Goal: Task Accomplishment & Management: Manage account settings

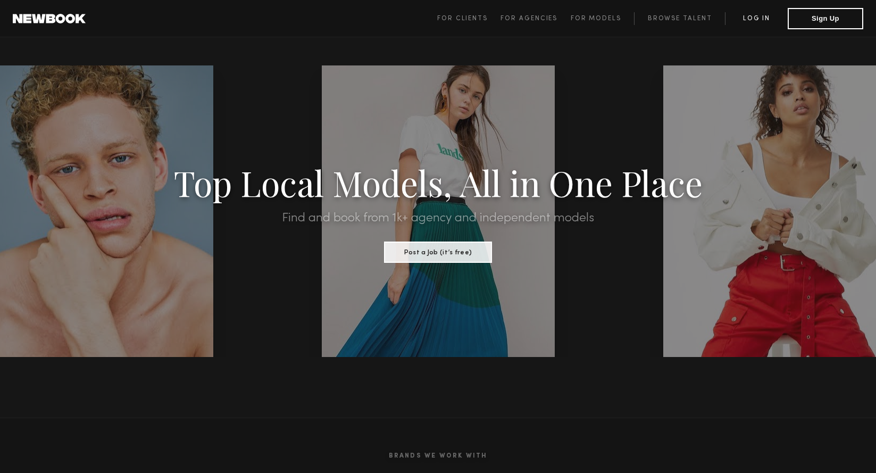
click at [757, 17] on link "Log in" at bounding box center [756, 18] width 63 height 13
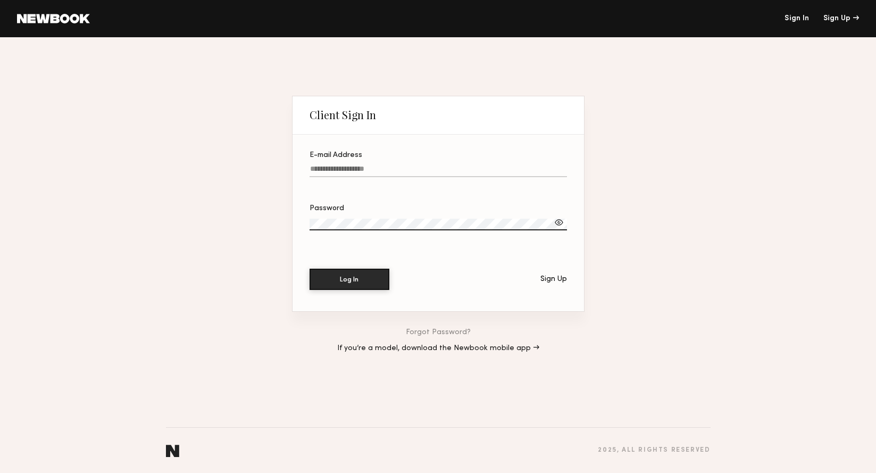
click at [371, 169] on input "E-mail Address" at bounding box center [438, 171] width 257 height 12
type input "**********"
click at [353, 284] on button "Log In" at bounding box center [350, 278] width 80 height 21
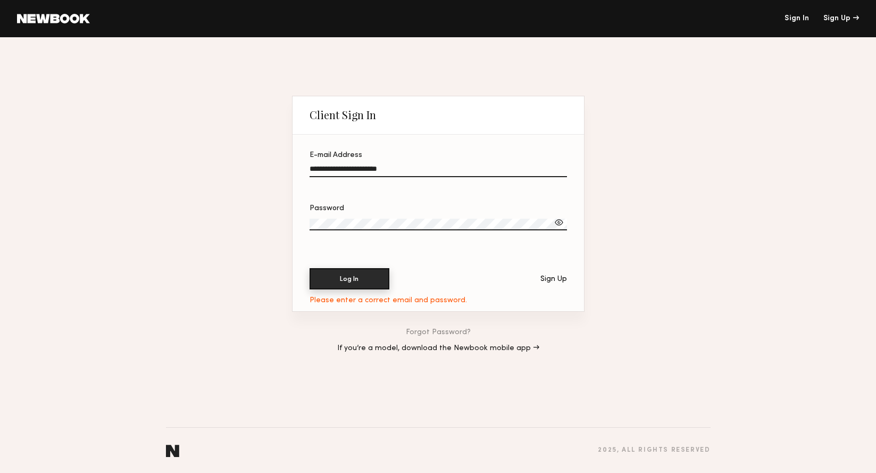
click at [343, 286] on button "Log In" at bounding box center [350, 278] width 80 height 21
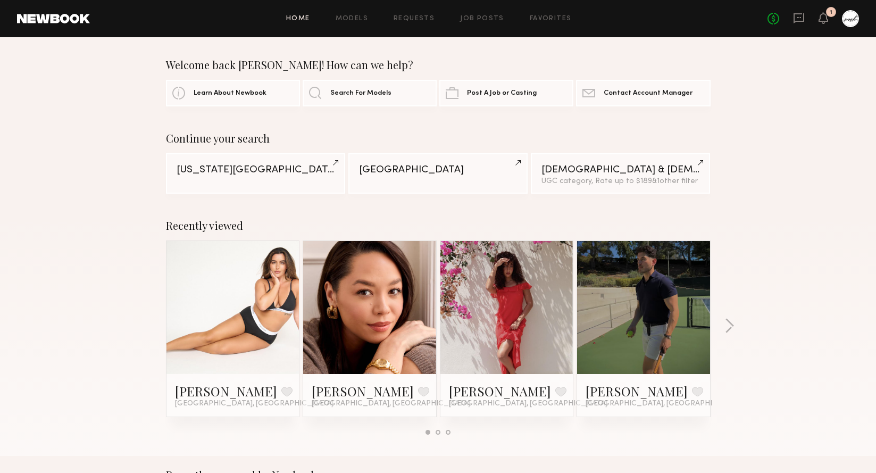
click at [801, 177] on div "Continue your search [US_STATE][GEOGRAPHIC_DATA] [GEOGRAPHIC_DATA] [DEMOGRAPHIC…" at bounding box center [438, 163] width 876 height 62
click at [801, 11] on div "No fees up to $5,000 1" at bounding box center [812, 18] width 91 height 17
click at [801, 21] on icon at bounding box center [798, 18] width 11 height 10
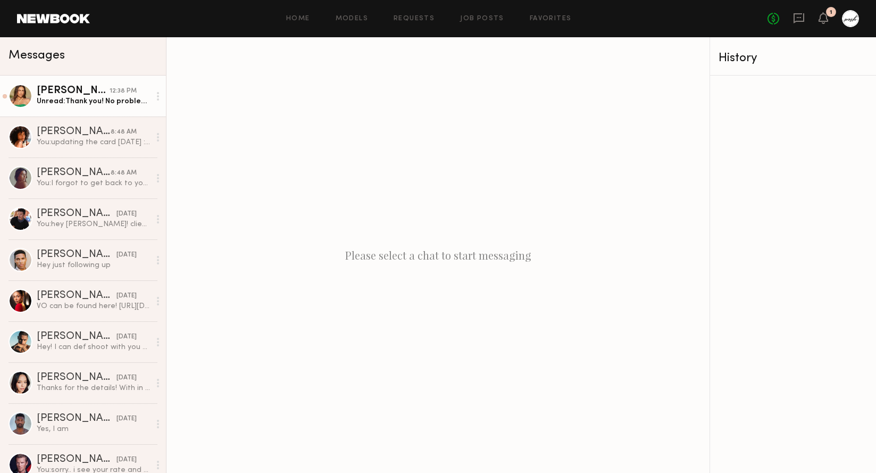
click at [85, 91] on div "[PERSON_NAME]" at bounding box center [73, 91] width 73 height 11
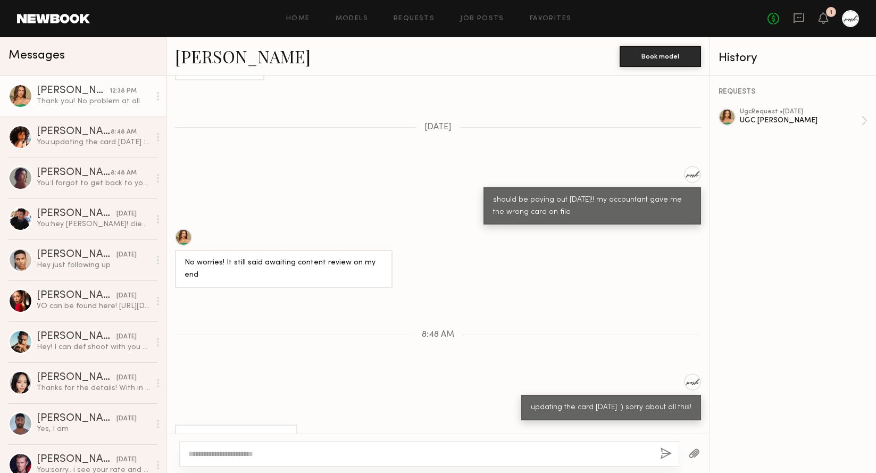
scroll to position [479, 0]
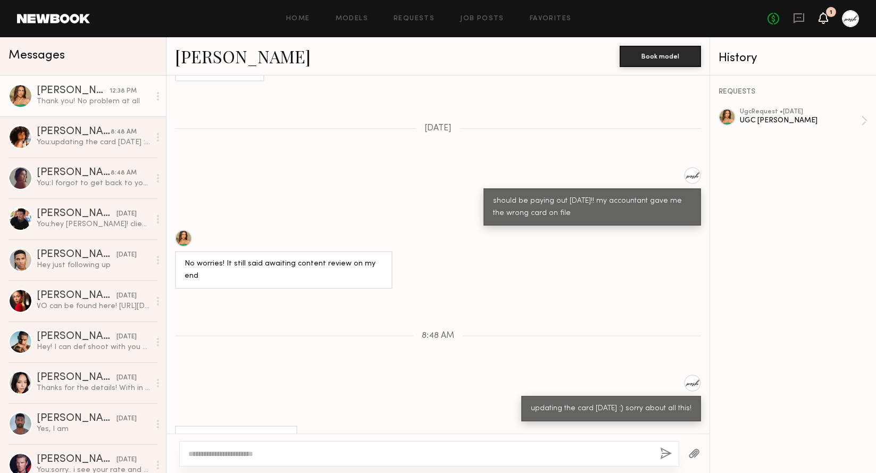
click at [824, 18] on icon at bounding box center [823, 17] width 9 height 7
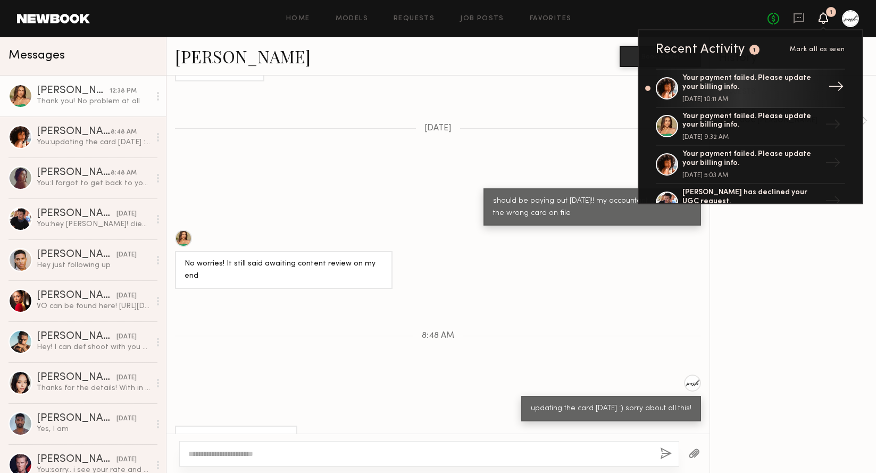
click at [793, 87] on div "Your payment failed. Please update your billing info." at bounding box center [751, 83] width 138 height 18
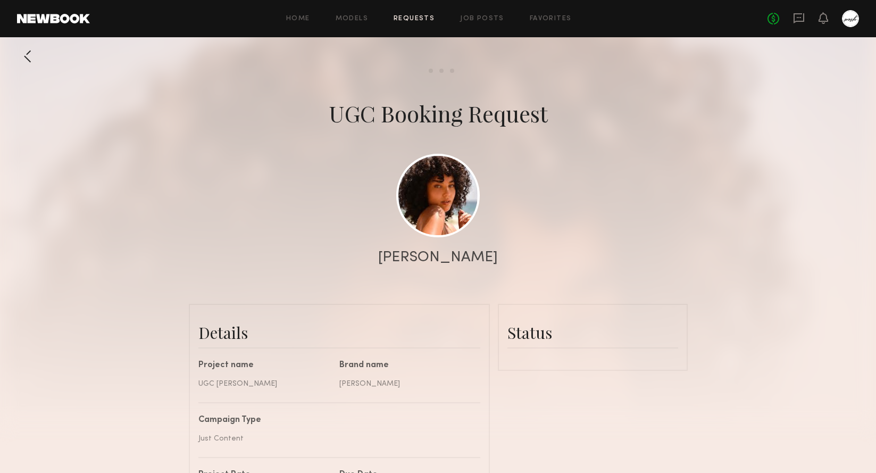
click at [858, 15] on div at bounding box center [850, 18] width 17 height 17
